Goal: Navigation & Orientation: Find specific page/section

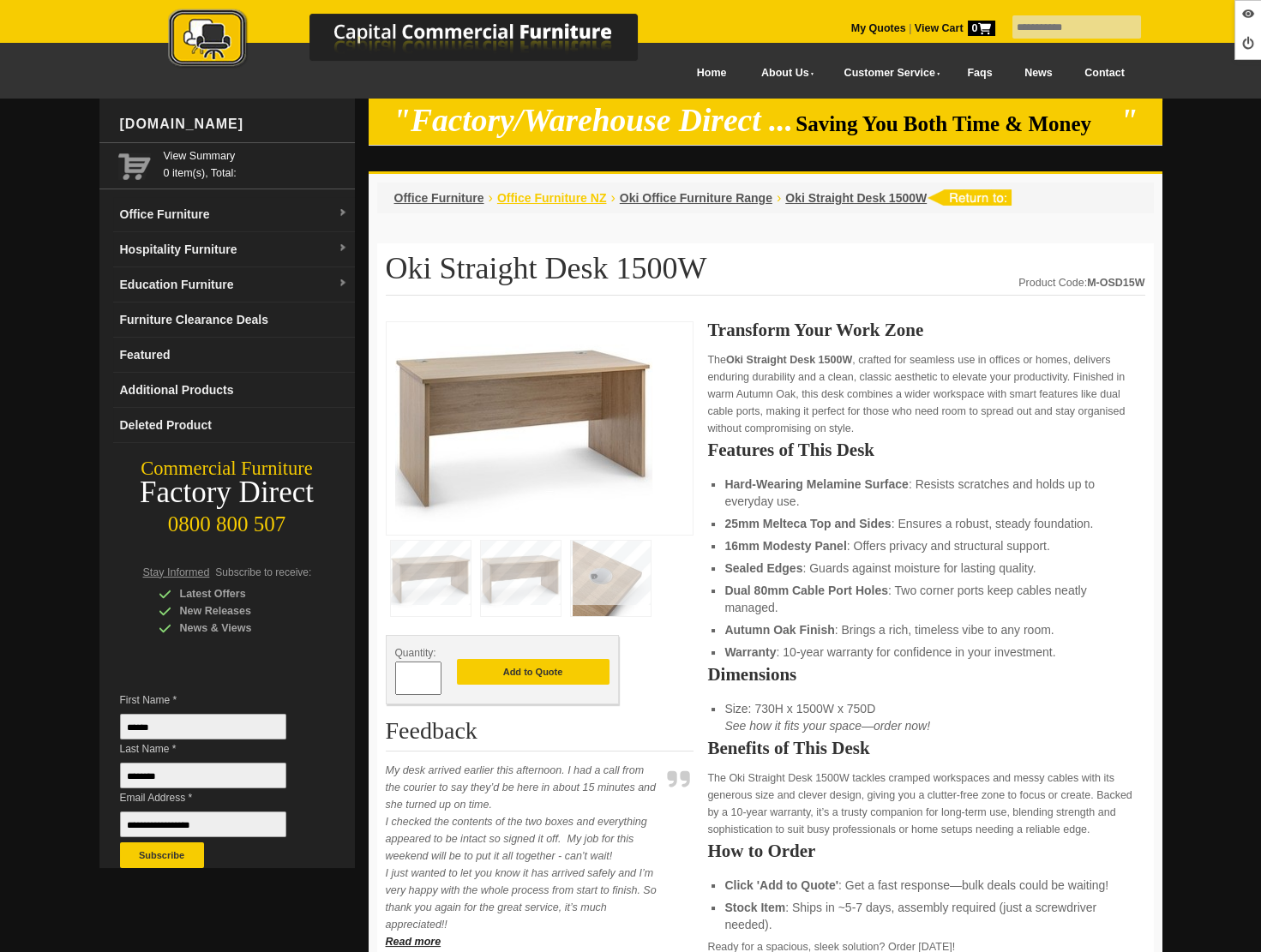
click at [564, 191] on span "Office Furniture NZ" at bounding box center [551, 198] width 109 height 14
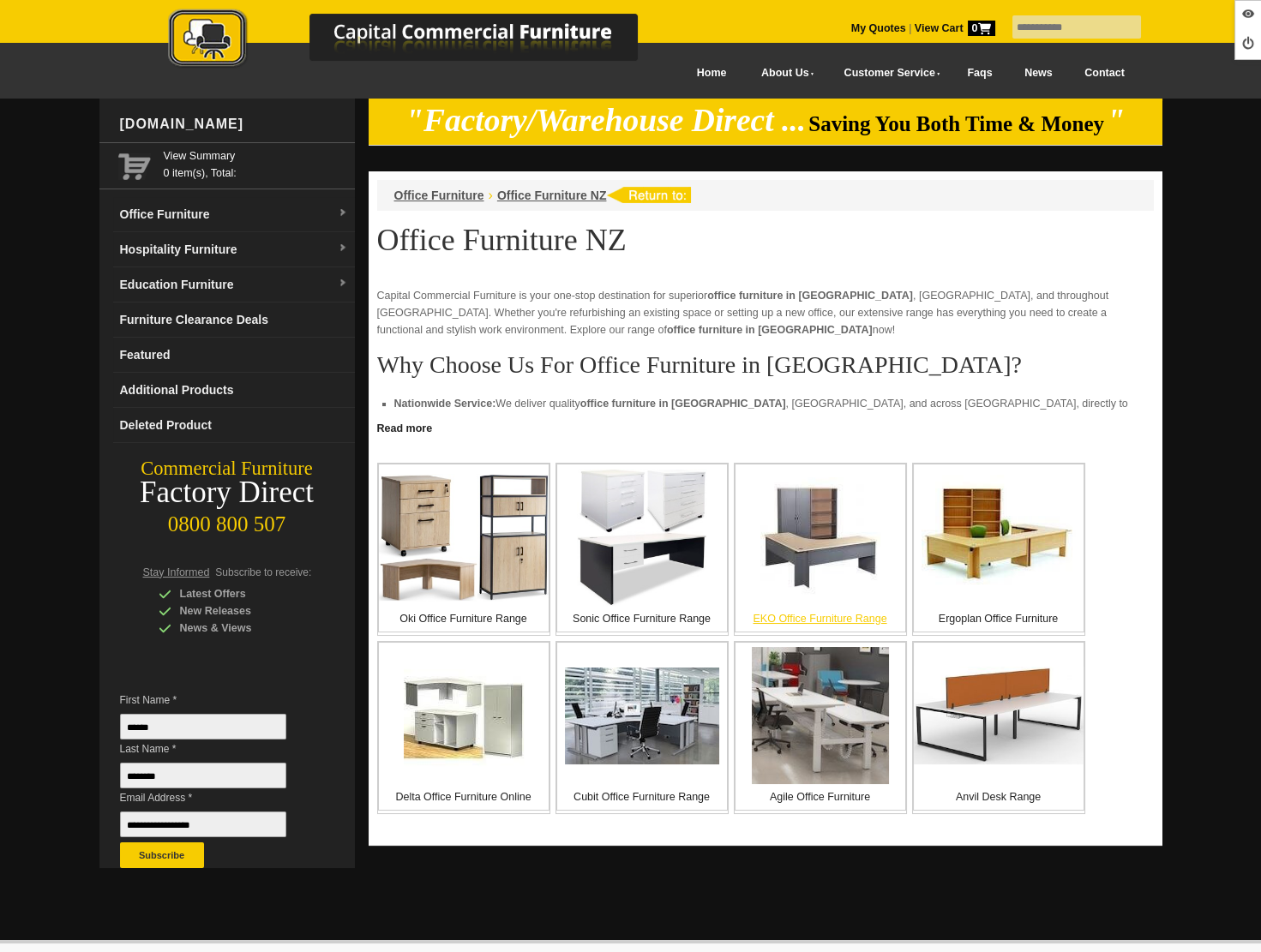
click at [794, 558] on img at bounding box center [820, 537] width 120 height 120
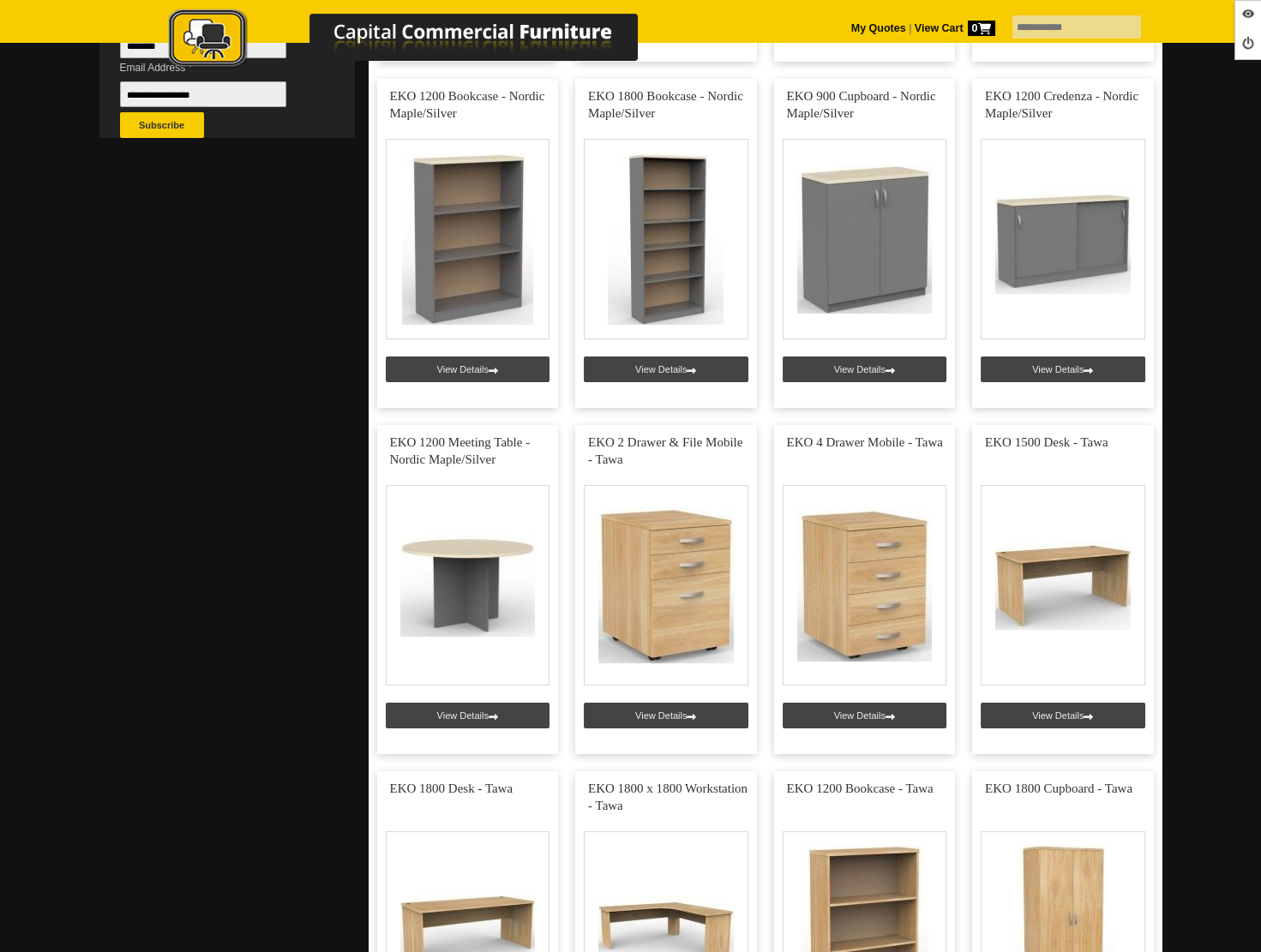
scroll to position [735, 0]
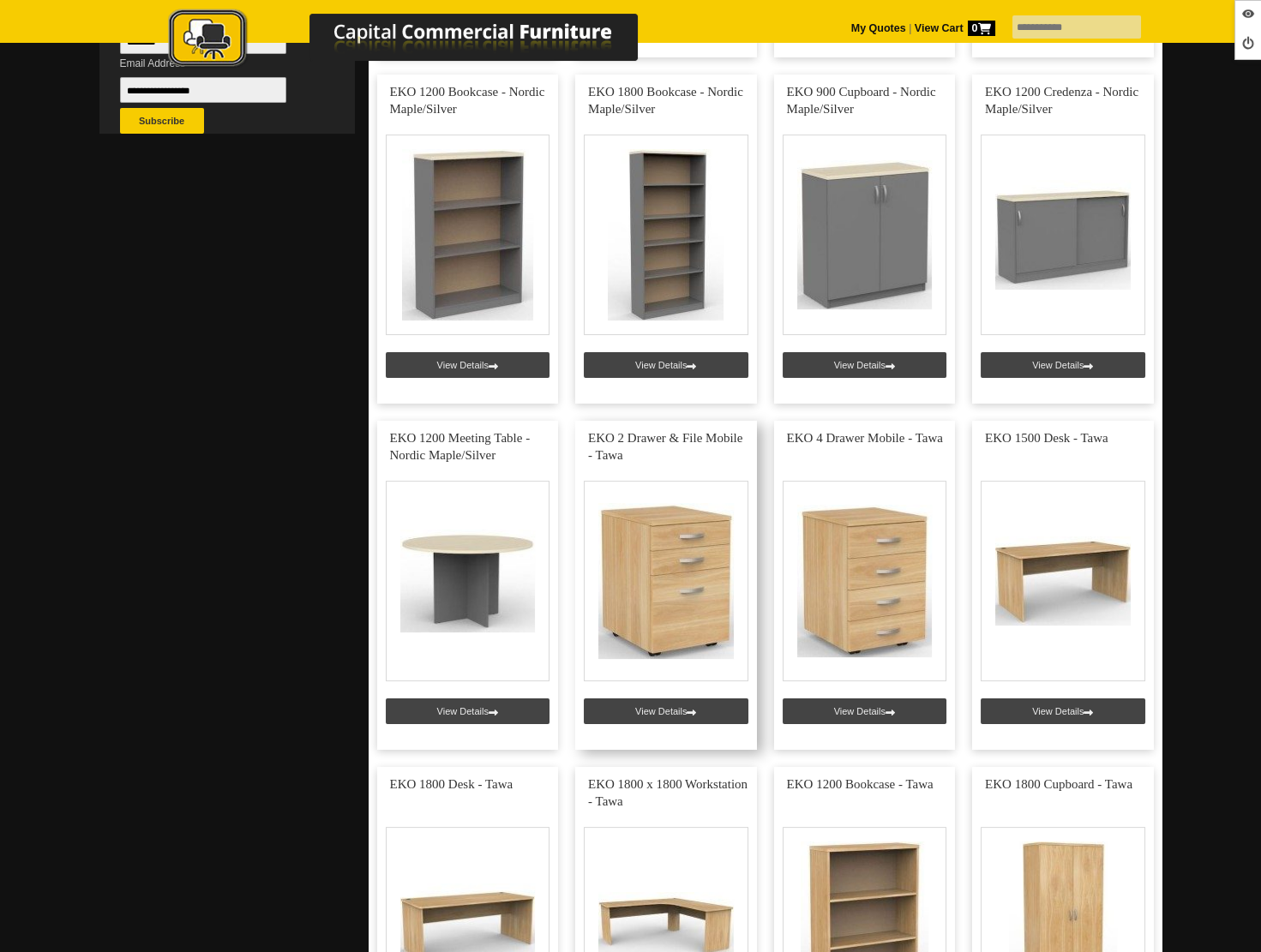
click at [667, 706] on link at bounding box center [666, 585] width 182 height 329
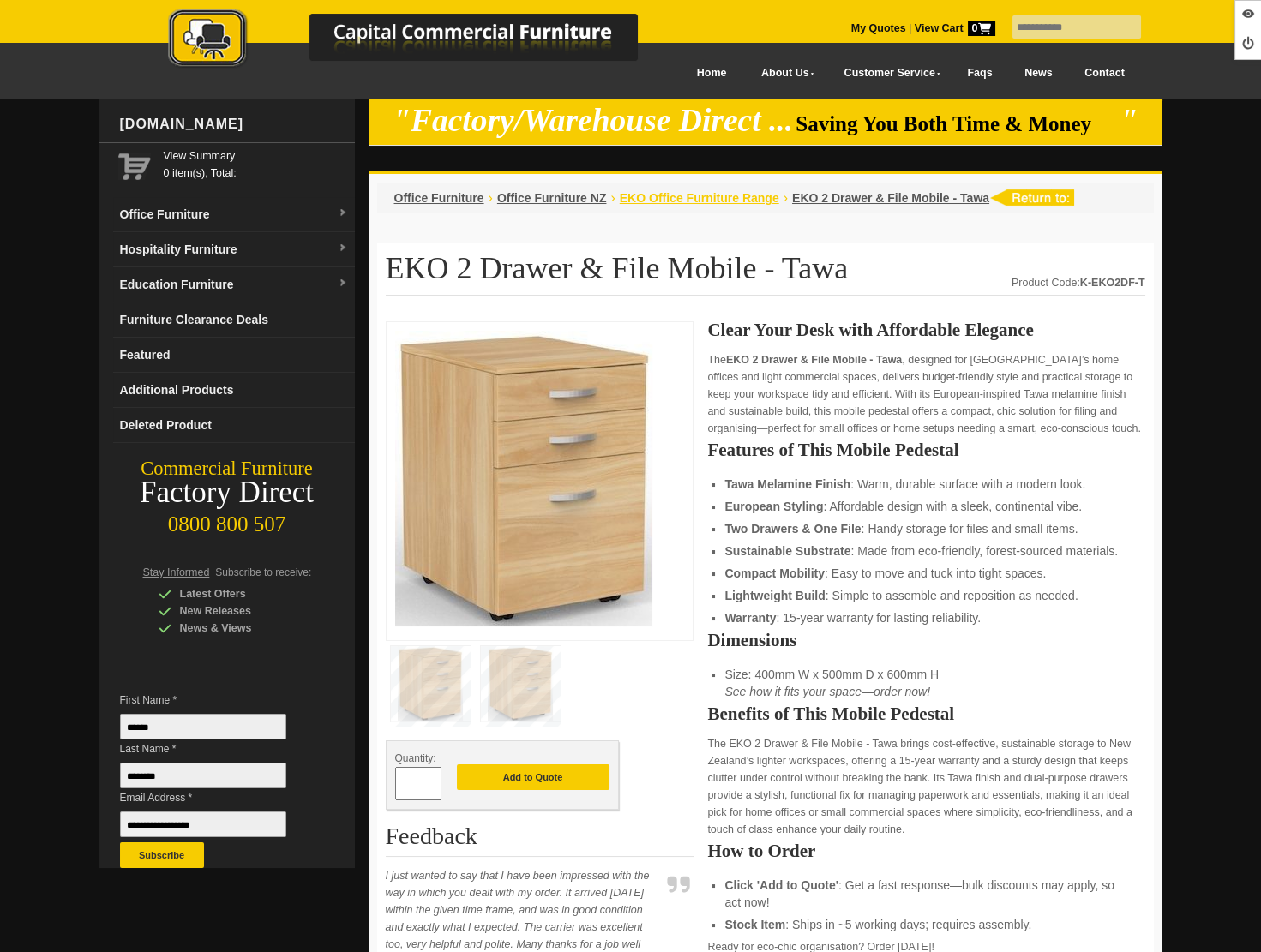
click at [662, 195] on span "EKO Office Furniture Range" at bounding box center [699, 198] width 159 height 14
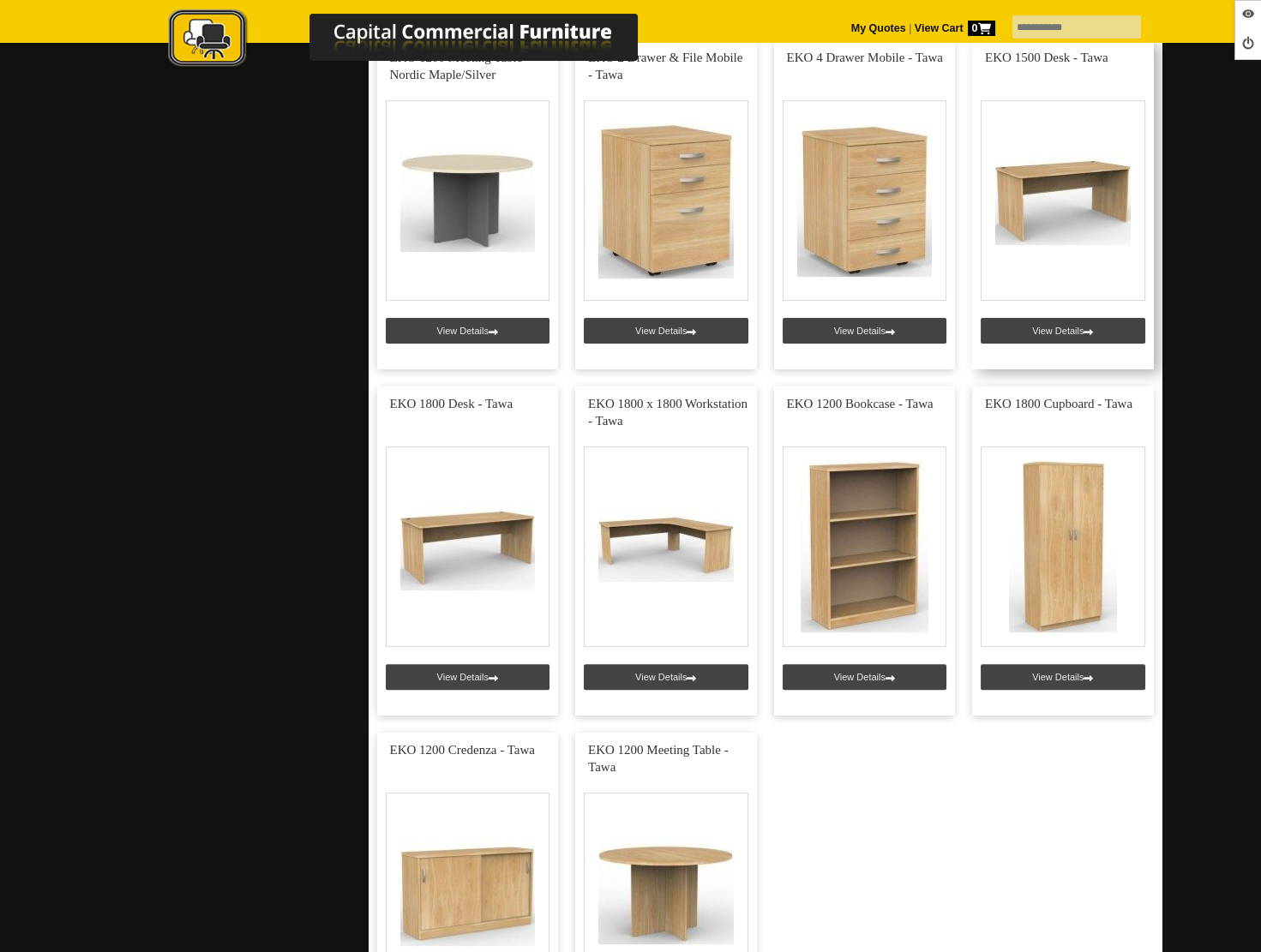
scroll to position [1088, 0]
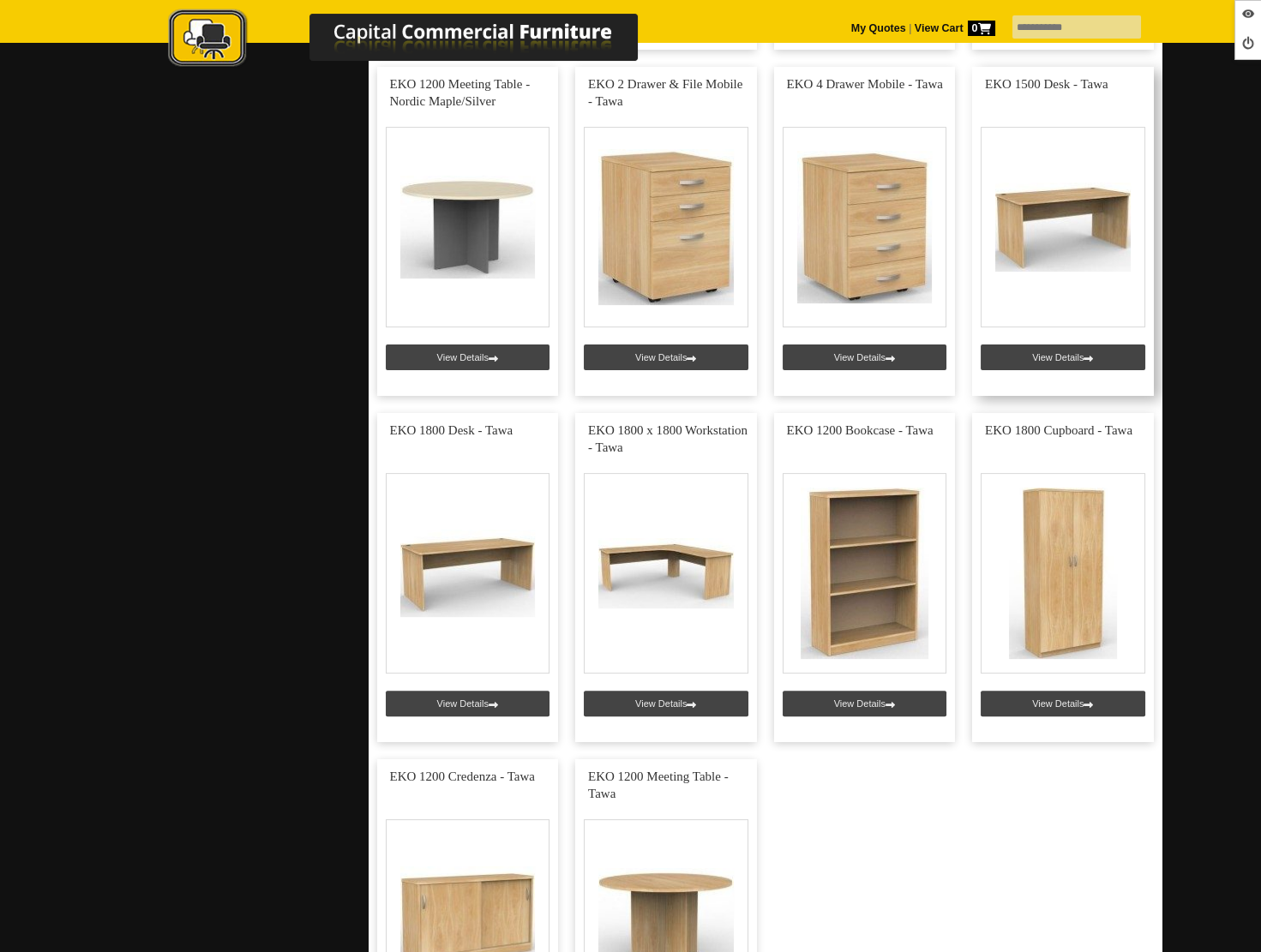
click at [1054, 351] on link at bounding box center [1063, 231] width 182 height 329
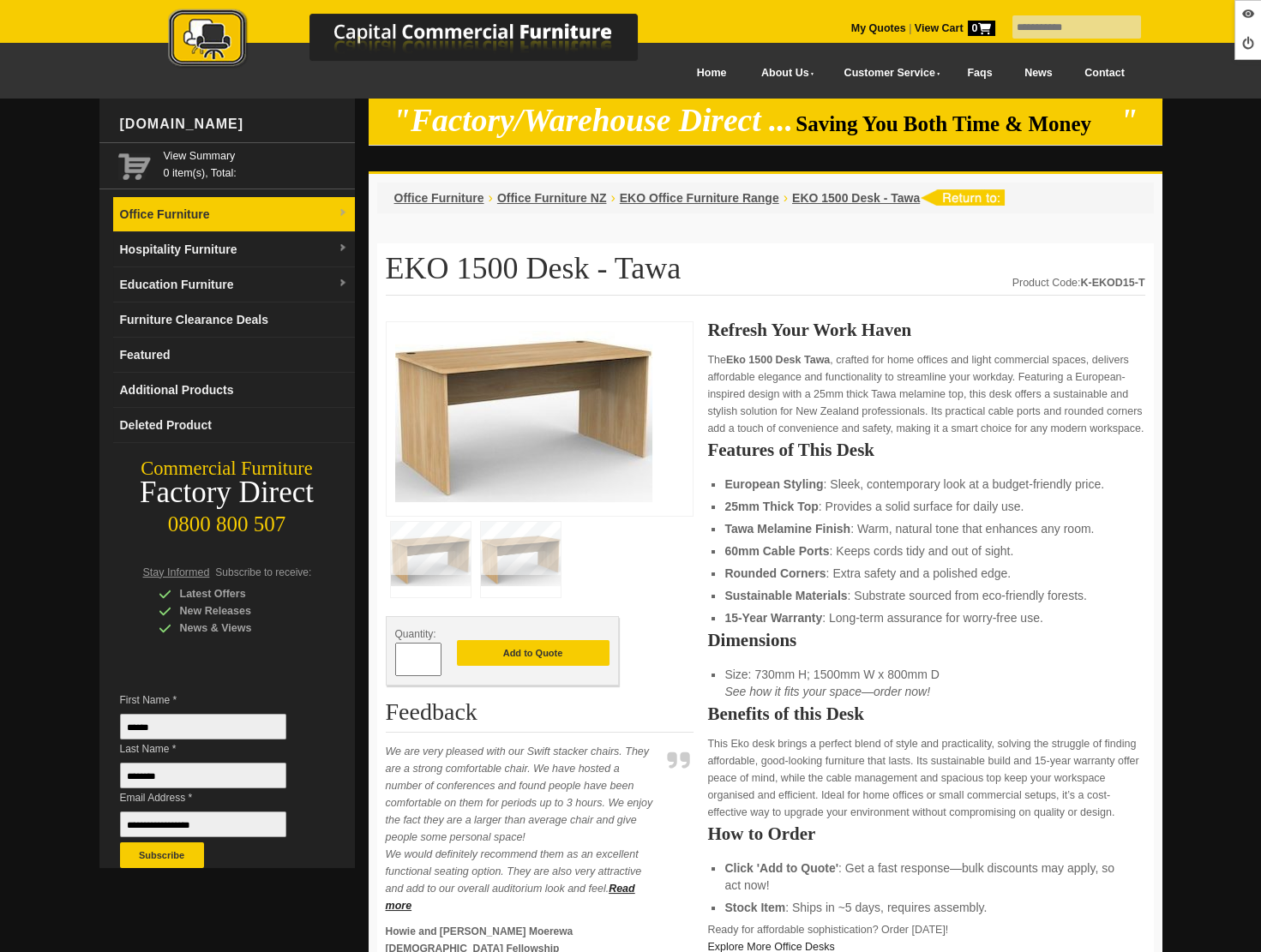
click at [235, 221] on link "Office Furniture" at bounding box center [234, 214] width 242 height 35
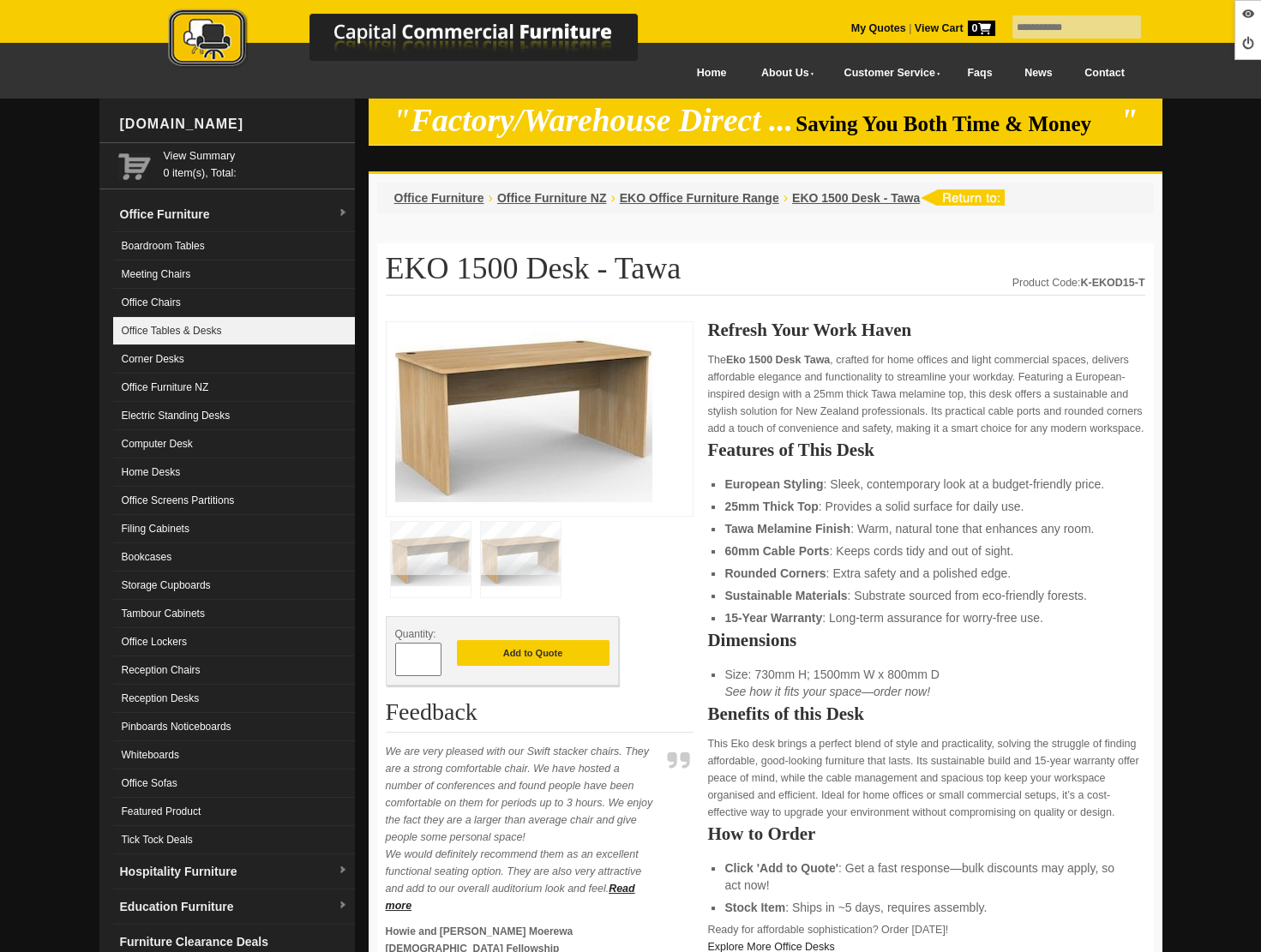
click at [187, 335] on link "Office Tables & Desks" at bounding box center [234, 331] width 242 height 28
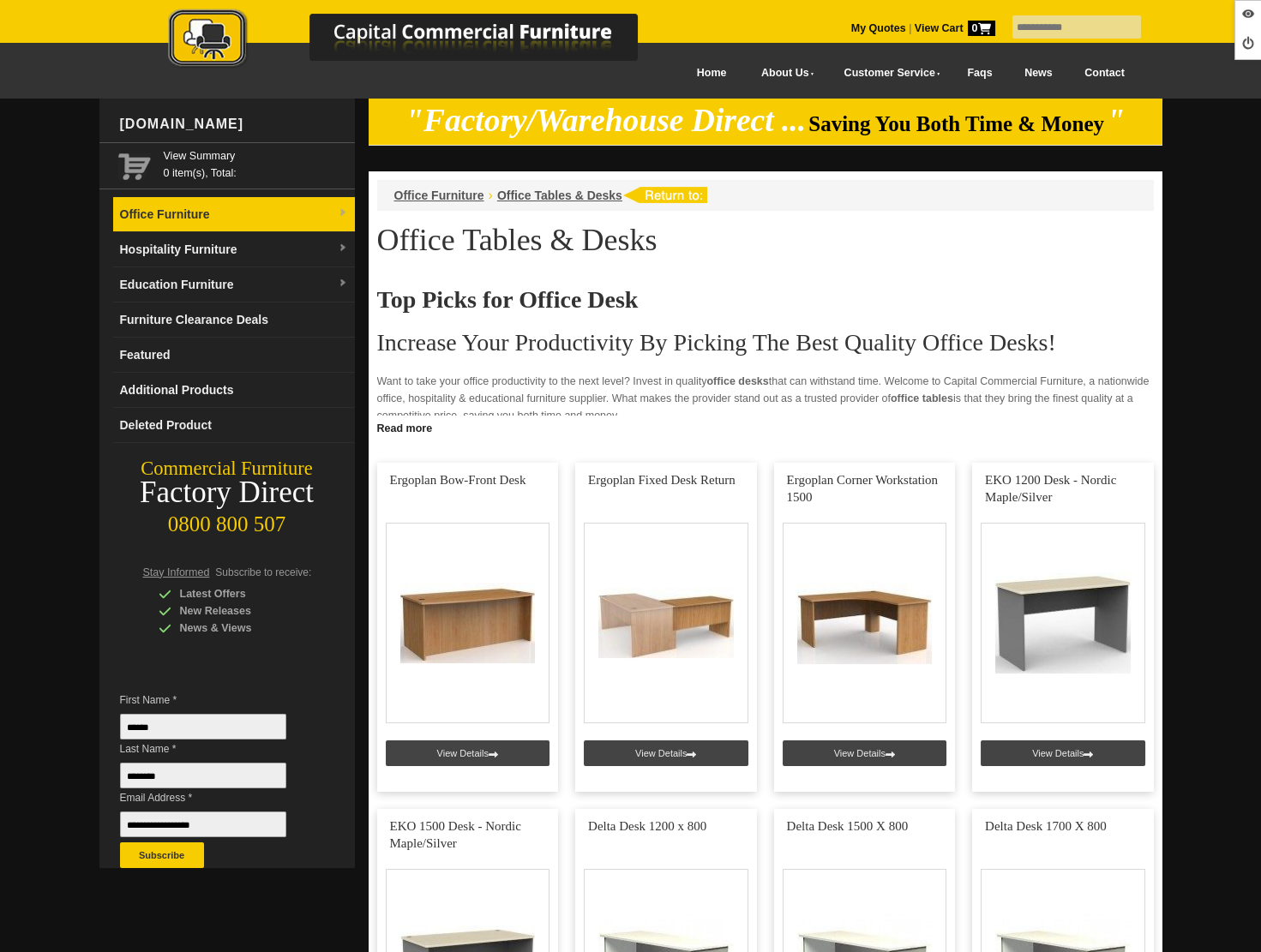
click at [167, 204] on link "Office Furniture" at bounding box center [234, 214] width 242 height 35
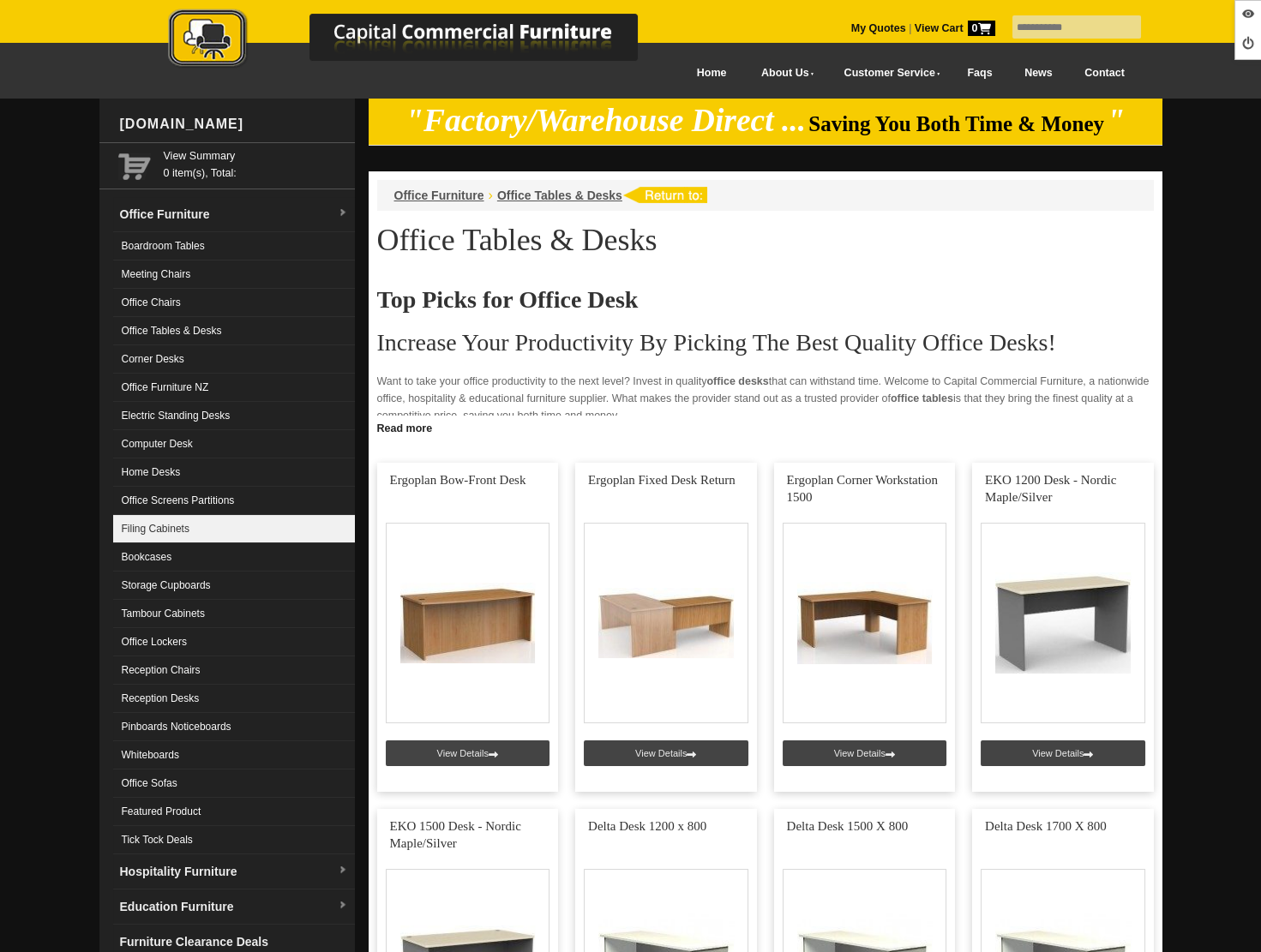
click at [189, 522] on link "Filing Cabinets" at bounding box center [234, 529] width 242 height 28
